Goal: Information Seeking & Learning: Check status

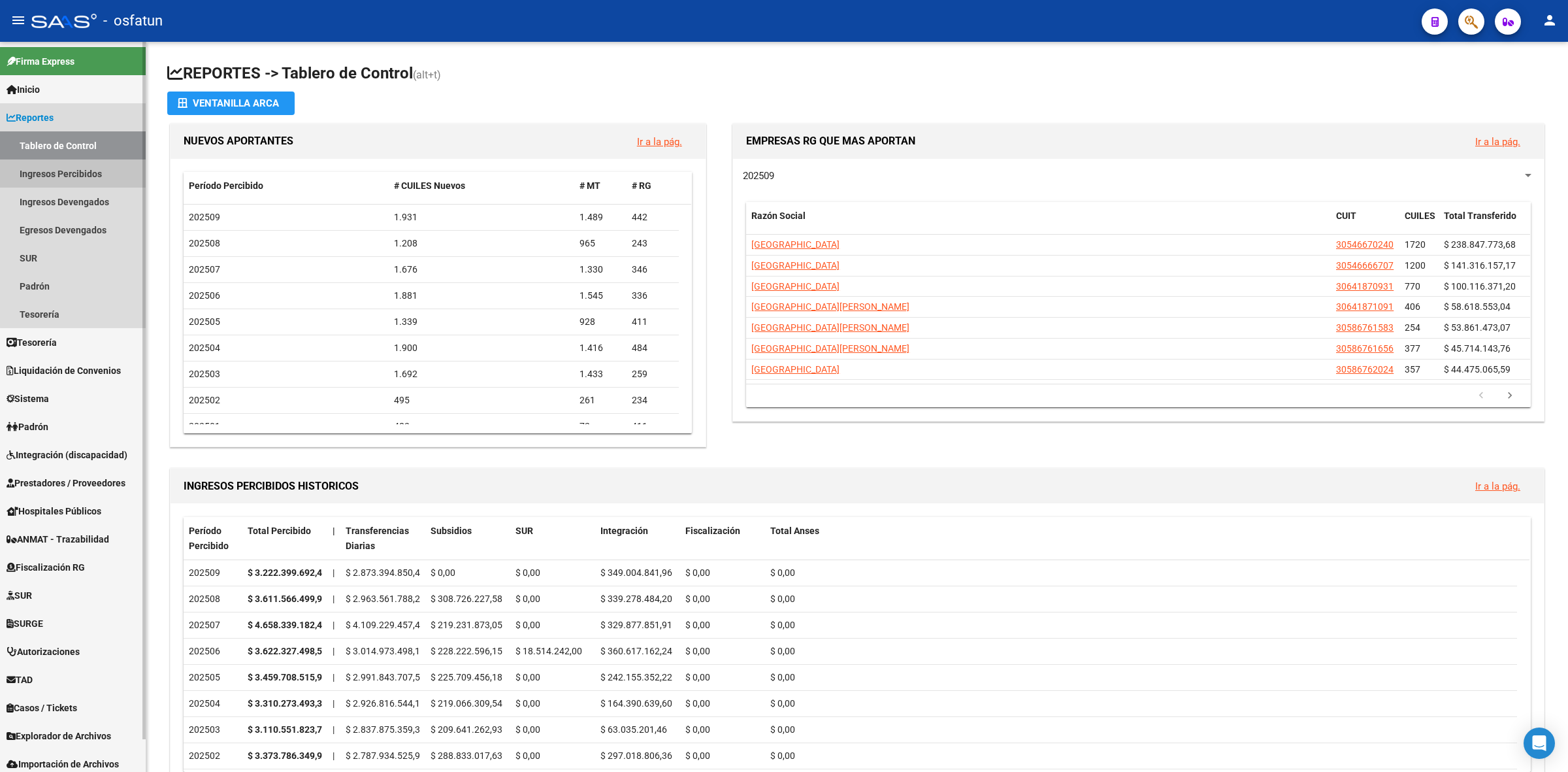
click at [99, 174] on link "Ingresos Percibidos" at bounding box center [73, 174] width 146 height 28
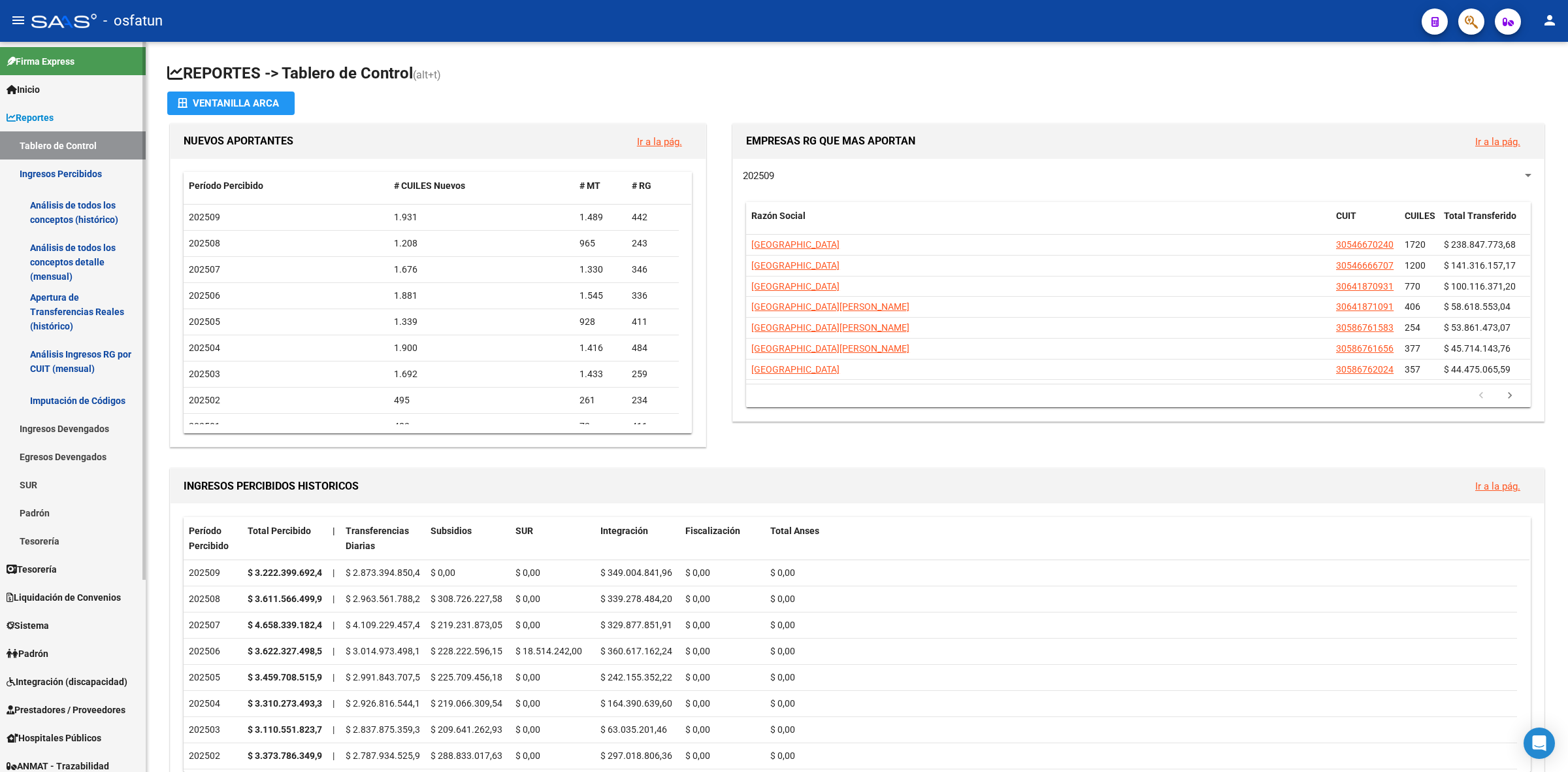
click at [82, 246] on link "Análisis de todos los conceptos detalle (mensual)" at bounding box center [73, 262] width 146 height 50
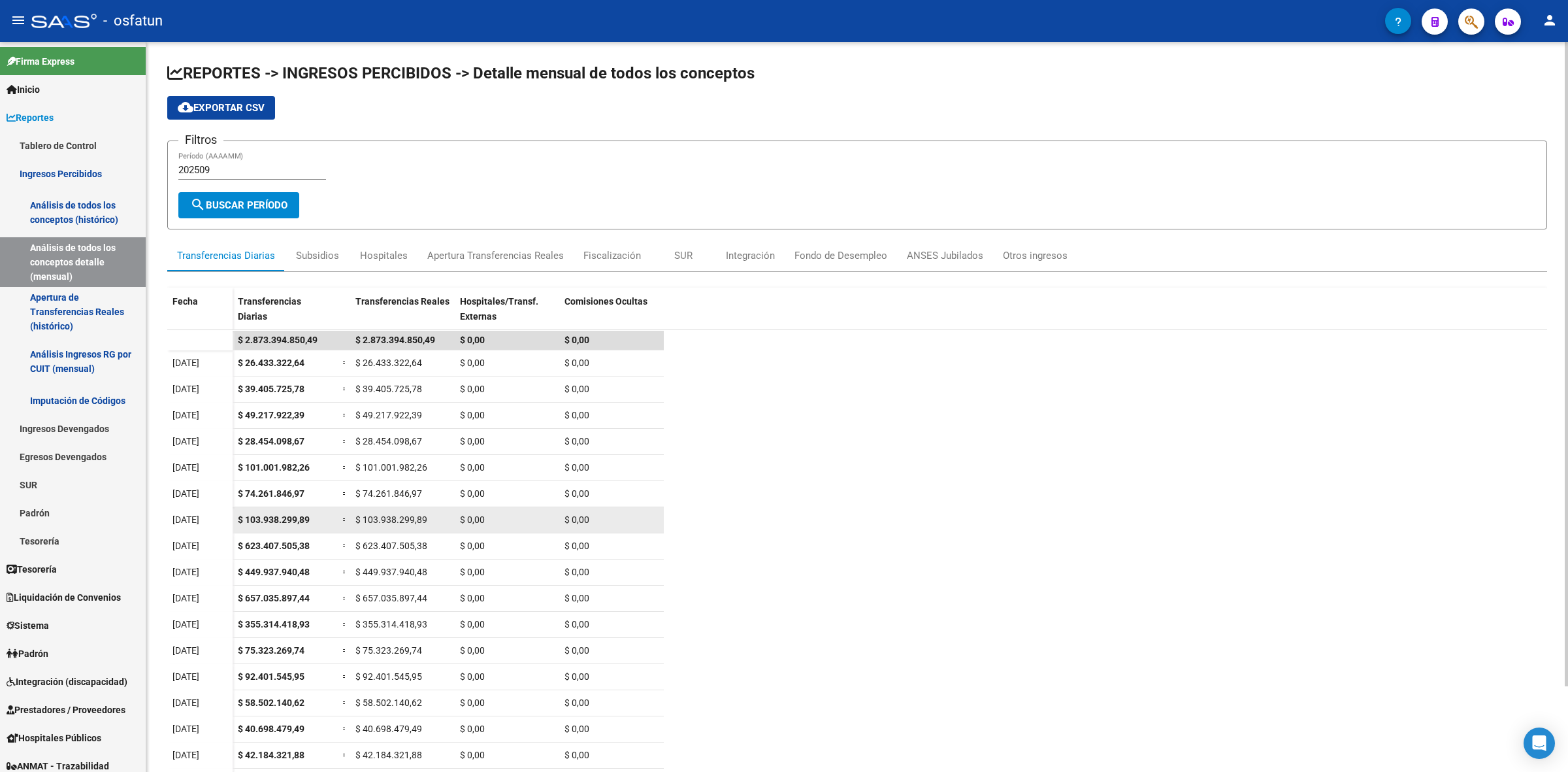
scroll to position [96, 0]
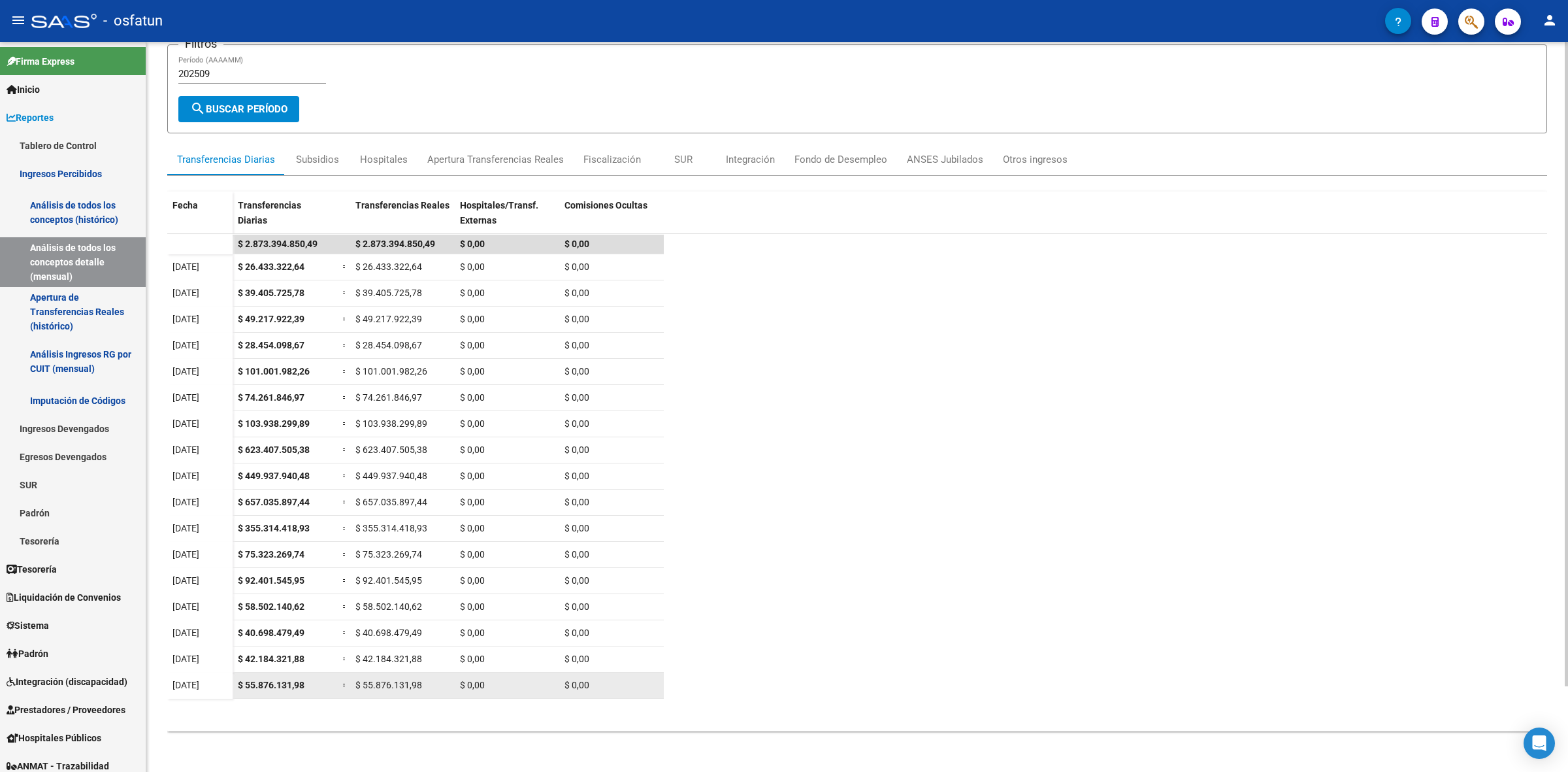
click at [403, 683] on span "$ 55.876.131,98" at bounding box center [388, 684] width 66 height 11
